Goal: Transaction & Acquisition: Purchase product/service

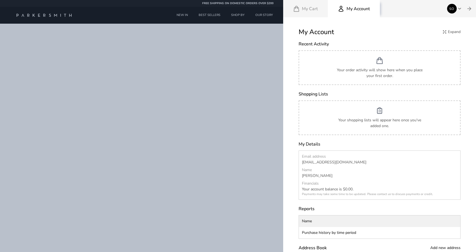
click at [456, 5] on span "SO" at bounding box center [452, 9] width 10 height 10
click at [425, 38] on span "Log out" at bounding box center [424, 38] width 13 height 6
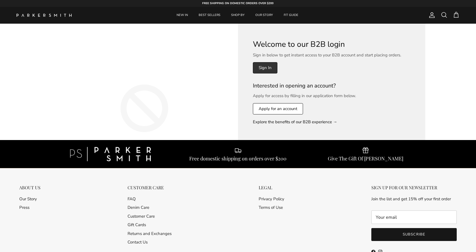
click at [262, 68] on link "Sign In" at bounding box center [265, 67] width 25 height 11
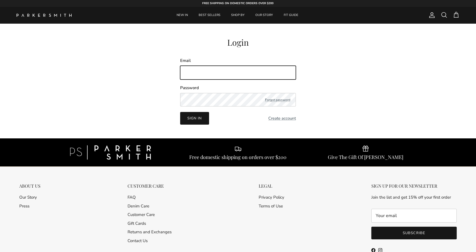
click at [239, 71] on input "Email" at bounding box center [238, 73] width 116 height 14
type input "[EMAIL_ADDRESS][DOMAIN_NAME]"
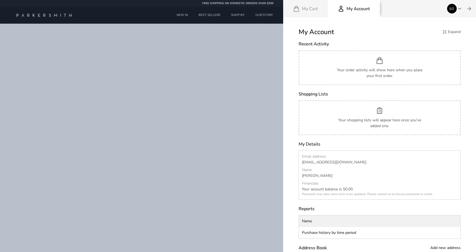
scroll to position [26, 0]
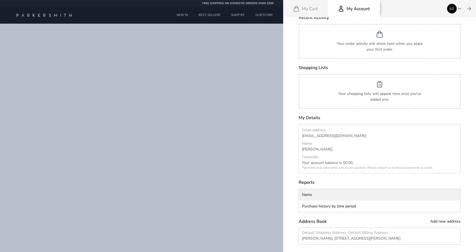
click at [234, 14] on div at bounding box center [238, 126] width 476 height 252
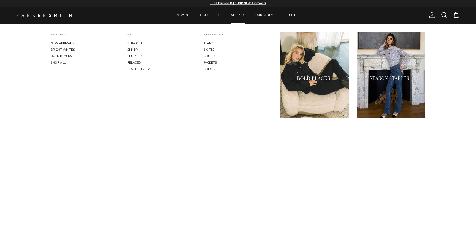
click at [233, 13] on link "SHOP BY" at bounding box center [237, 15] width 23 height 17
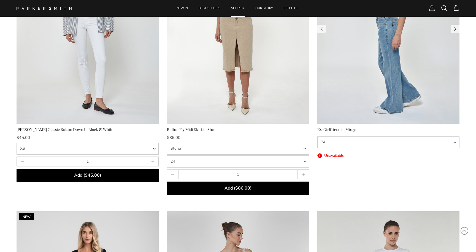
scroll to position [1657, 0]
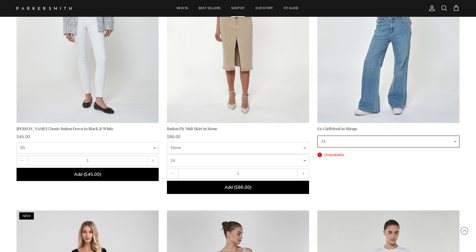
click at [336, 146] on select "24 25 26 27 28 29 30 31 32" at bounding box center [388, 142] width 142 height 12
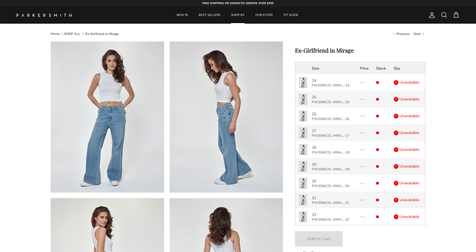
click at [70, 34] on link "SHOP ALL" at bounding box center [72, 34] width 16 height 4
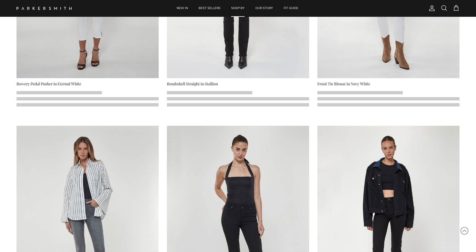
scroll to position [403, 0]
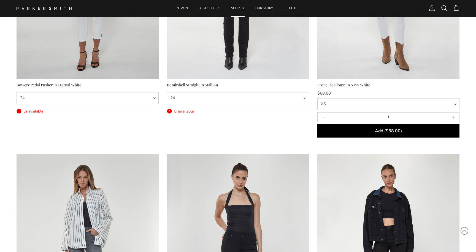
click at [339, 86] on div "Front Tie Blouse in Navy White" at bounding box center [388, 85] width 142 height 6
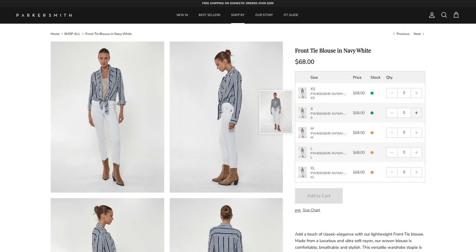
click at [418, 112] on svg-plus "button" at bounding box center [417, 113] width 4 height 4
type input "1"
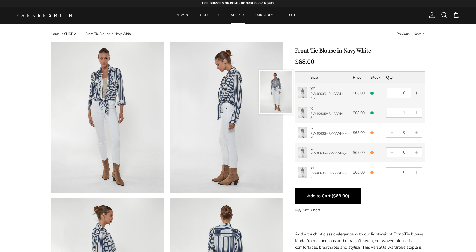
click at [419, 92] on button "button" at bounding box center [416, 92] width 10 height 9
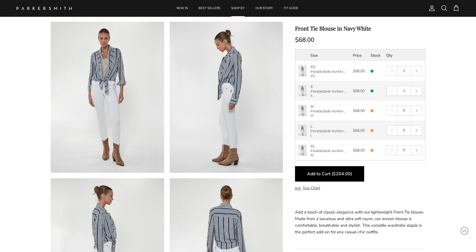
scroll to position [32, 0]
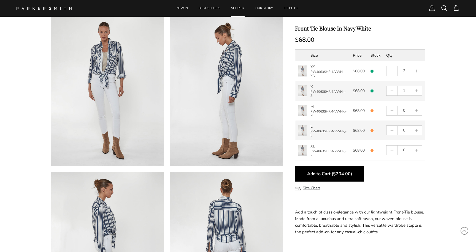
click at [337, 180] on button "Add to Cart ($204.00)" at bounding box center [329, 173] width 69 height 15
type input "0"
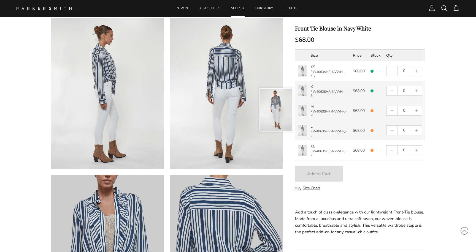
scroll to position [186, 0]
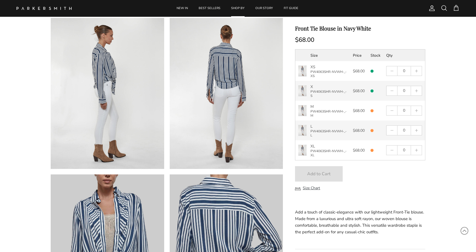
click at [457, 7] on span at bounding box center [456, 8] width 7 height 7
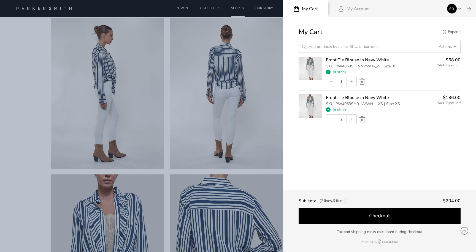
click at [342, 217] on button "Checkout" at bounding box center [380, 216] width 162 height 16
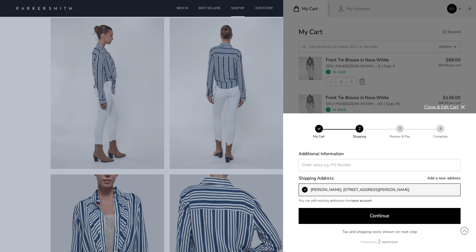
click at [446, 106] on button "Close & Edit Cart" at bounding box center [444, 107] width 41 height 7
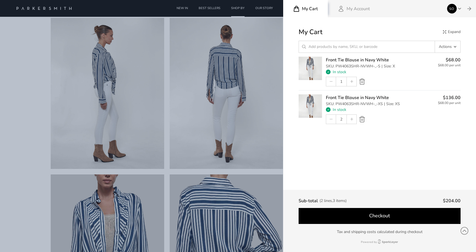
click at [364, 213] on button "Checkout" at bounding box center [380, 216] width 162 height 16
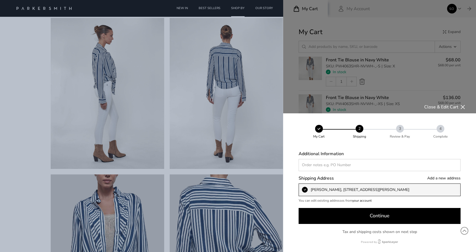
click at [360, 220] on button "Continue" at bounding box center [380, 216] width 162 height 16
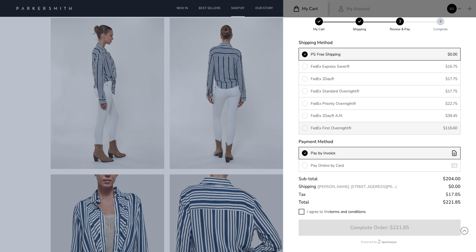
scroll to position [75, 0]
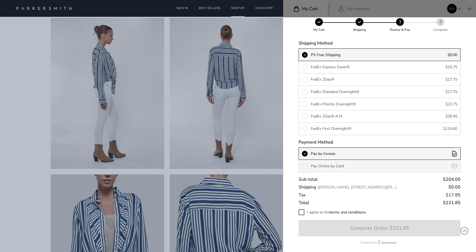
click at [364, 164] on p "Pay Online by Card" at bounding box center [380, 166] width 138 height 6
click at [308, 164] on input "Pay Online by Card" at bounding box center [305, 166] width 6 height 6
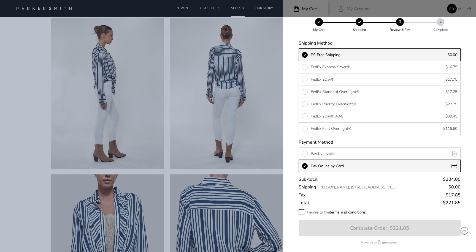
click at [303, 212] on span at bounding box center [302, 213] width 6 height 6
click at [302, 212] on input "I agree to the terms and conditions" at bounding box center [301, 213] width 4 height 4
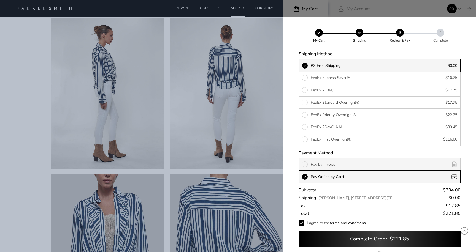
scroll to position [70, 0]
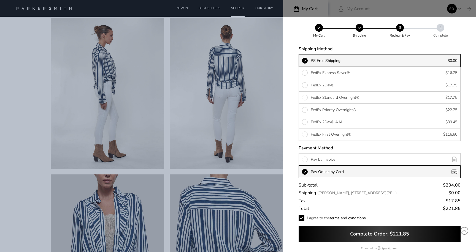
click at [449, 172] on label "Pay Online by Card" at bounding box center [380, 172] width 162 height 13
click at [308, 172] on input "Pay Online by Card" at bounding box center [305, 172] width 6 height 6
click at [447, 172] on p "Pay Online by Card" at bounding box center [380, 172] width 138 height 6
click at [308, 172] on input "Pay Online by Card" at bounding box center [305, 172] width 6 height 6
click at [447, 172] on p "Pay Online by Card" at bounding box center [380, 172] width 138 height 6
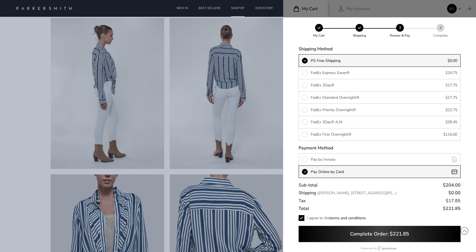
click at [308, 172] on input "Pay Online by Card" at bounding box center [305, 172] width 6 height 6
click at [447, 172] on p "Pay Online by Card" at bounding box center [380, 172] width 138 height 6
click at [308, 172] on input "Pay Online by Card" at bounding box center [305, 172] width 6 height 6
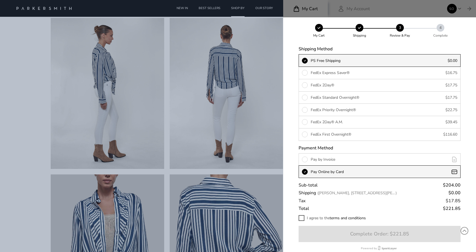
click at [302, 217] on span at bounding box center [302, 218] width 6 height 6
click at [302, 217] on input "I agree to the terms and conditions" at bounding box center [301, 218] width 4 height 4
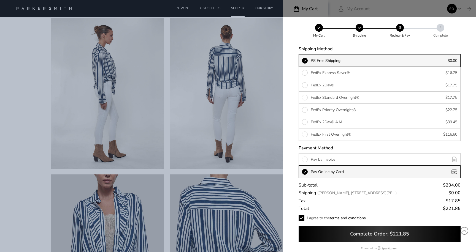
click at [342, 234] on button "Complete Order: $221.85" at bounding box center [380, 234] width 162 height 16
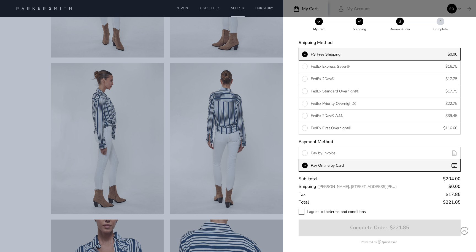
scroll to position [149, 0]
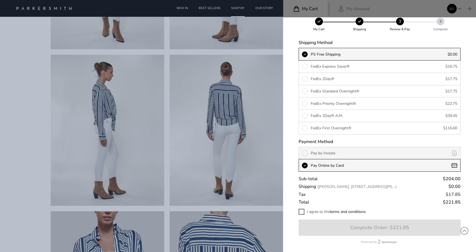
click at [326, 156] on label "Pay by Invoice" at bounding box center [380, 153] width 162 height 13
click at [308, 156] on input "Pay by Invoice" at bounding box center [305, 153] width 6 height 6
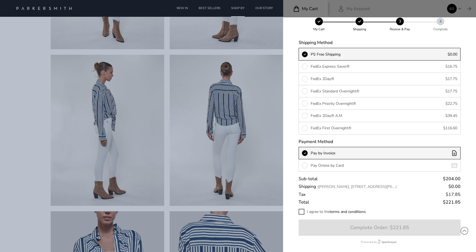
click at [457, 153] on icon "Pay by Invoice" at bounding box center [454, 153] width 6 height 6
click at [308, 153] on input "Pay by Invoice" at bounding box center [305, 153] width 6 height 6
click at [456, 153] on icon "Pay by Invoice" at bounding box center [454, 153] width 6 height 6
click at [308, 153] on input "Pay by Invoice" at bounding box center [305, 153] width 6 height 6
click at [456, 153] on icon "Pay by Invoice" at bounding box center [454, 153] width 6 height 6
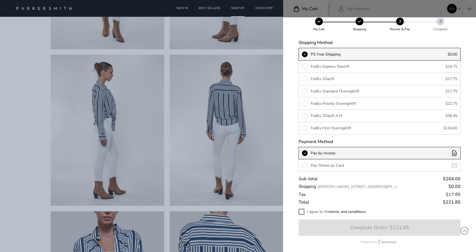
click at [308, 153] on input "Pay by Invoice" at bounding box center [305, 153] width 6 height 6
click at [301, 212] on span at bounding box center [302, 212] width 6 height 6
click at [301, 212] on input "I agree to the terms and conditions" at bounding box center [301, 212] width 4 height 4
checkbox input "true"
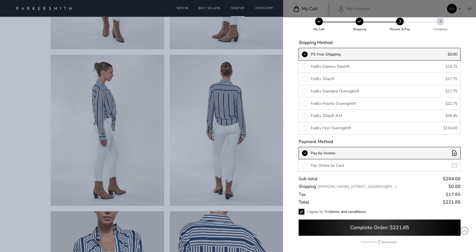
click at [322, 226] on button "Complete Order: $221.85" at bounding box center [380, 228] width 162 height 16
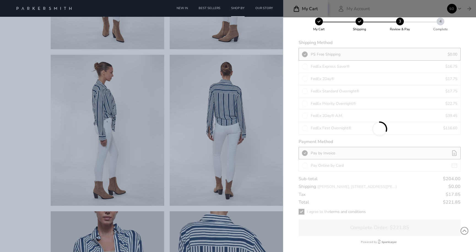
scroll to position [0, 0]
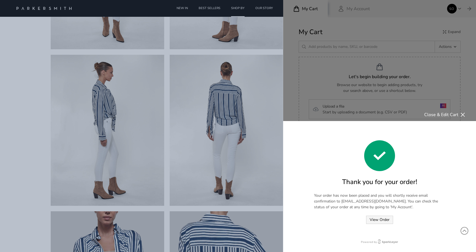
click at [378, 218] on span "View Order" at bounding box center [380, 219] width 20 height 5
